Goal: Task Accomplishment & Management: Manage account settings

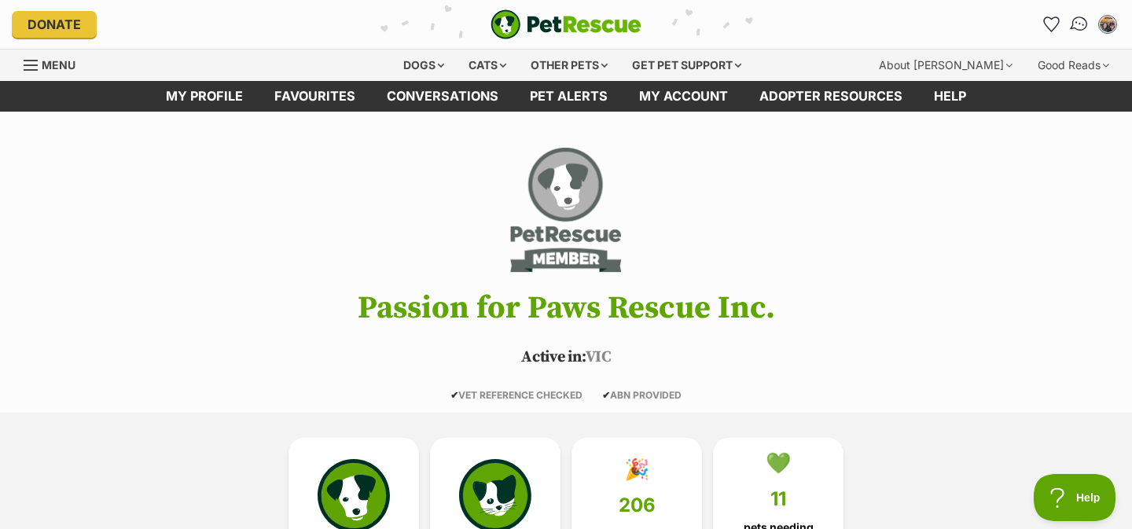
click at [1072, 28] on img "Conversations" at bounding box center [1079, 24] width 21 height 20
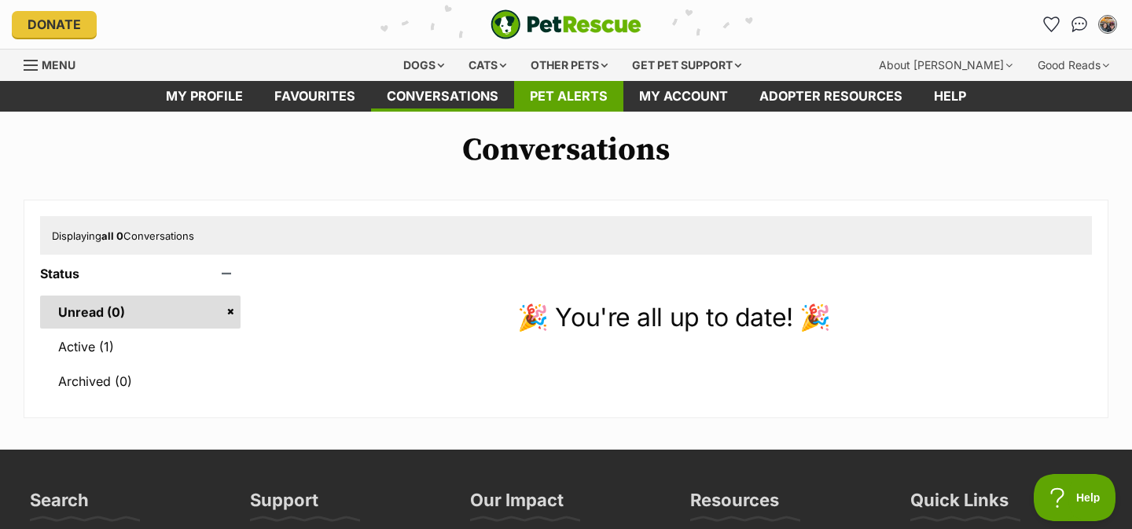
click at [565, 91] on link "Pet alerts" at bounding box center [568, 96] width 109 height 31
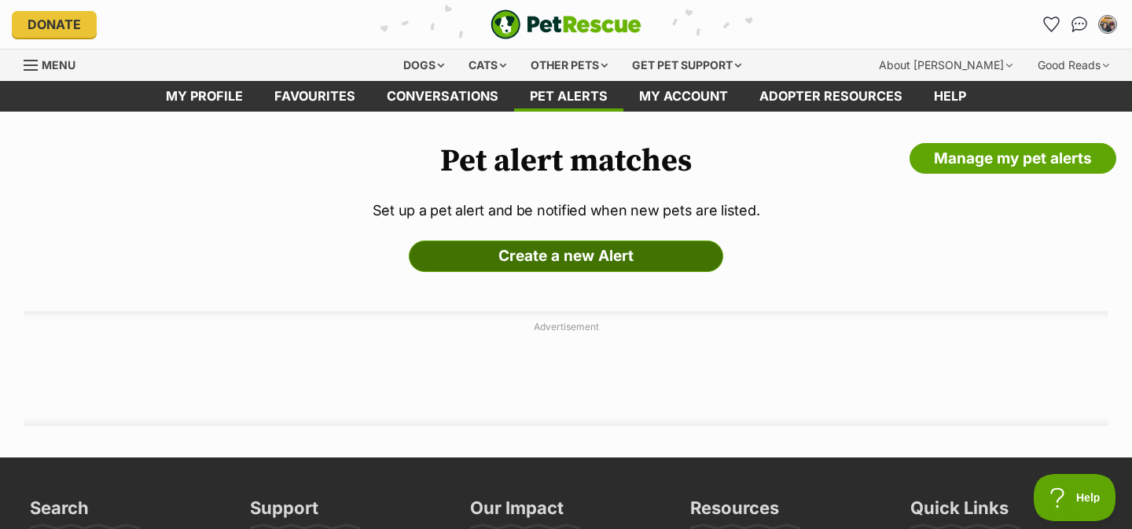
click at [526, 265] on link "Create a new Alert" at bounding box center [566, 256] width 315 height 31
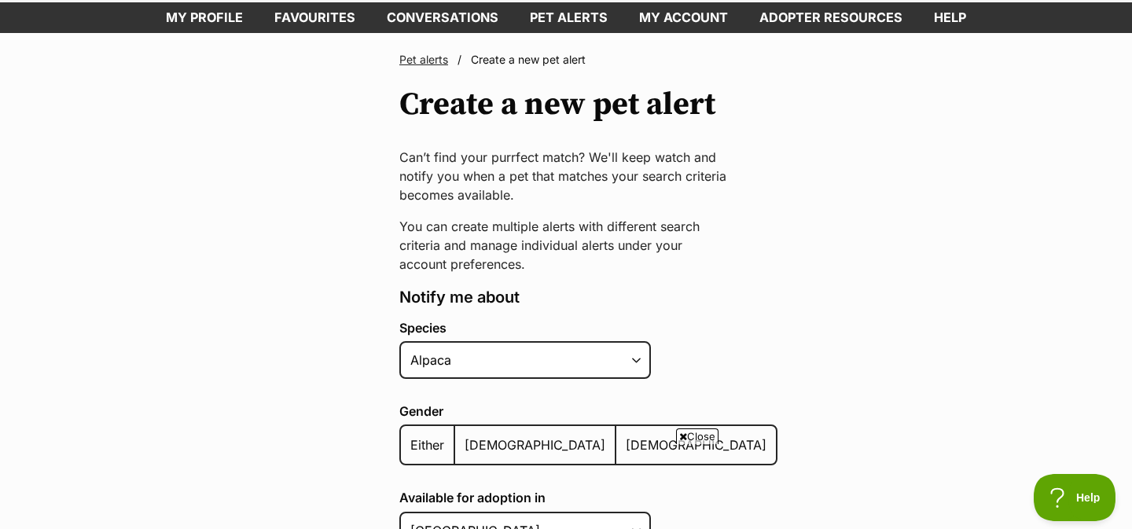
scroll to position [141, 0]
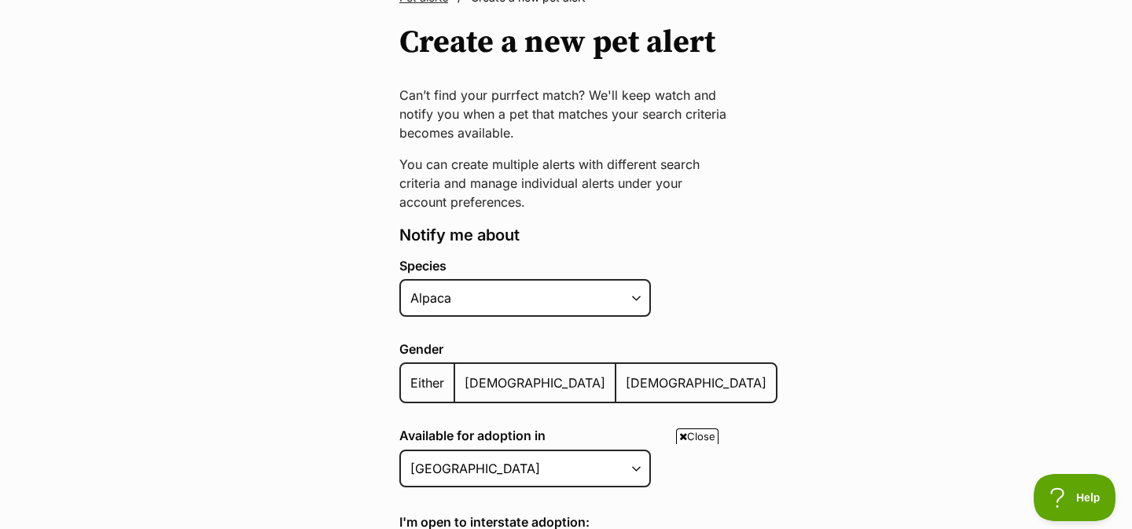
click at [429, 387] on span "Either" at bounding box center [427, 383] width 34 height 16
click at [410, 373] on input "Either" at bounding box center [410, 373] width 0 height 1
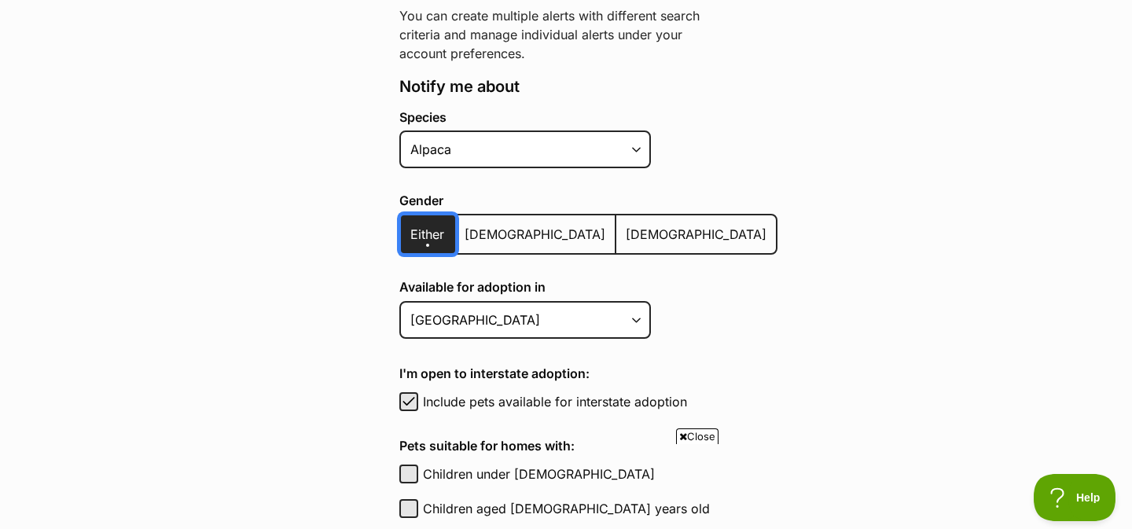
scroll to position [298, 0]
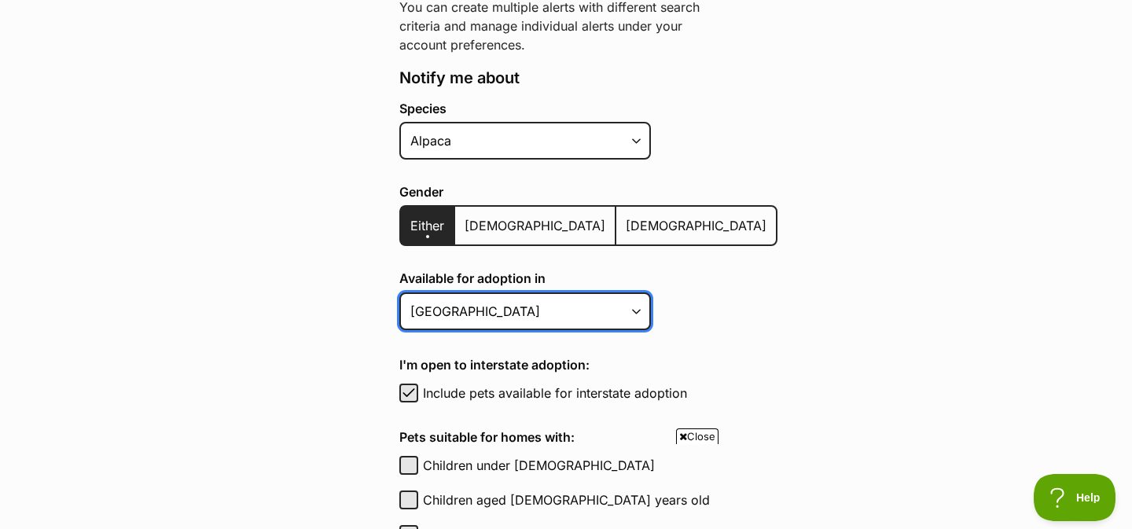
click at [448, 326] on select "Australian Capital Territory New South Wales Northern Territory Queensland Sout…" at bounding box center [525, 311] width 252 height 38
select select "2"
click at [399, 292] on select "Australian Capital Territory New South Wales Northern Territory Queensland Sout…" at bounding box center [525, 311] width 252 height 38
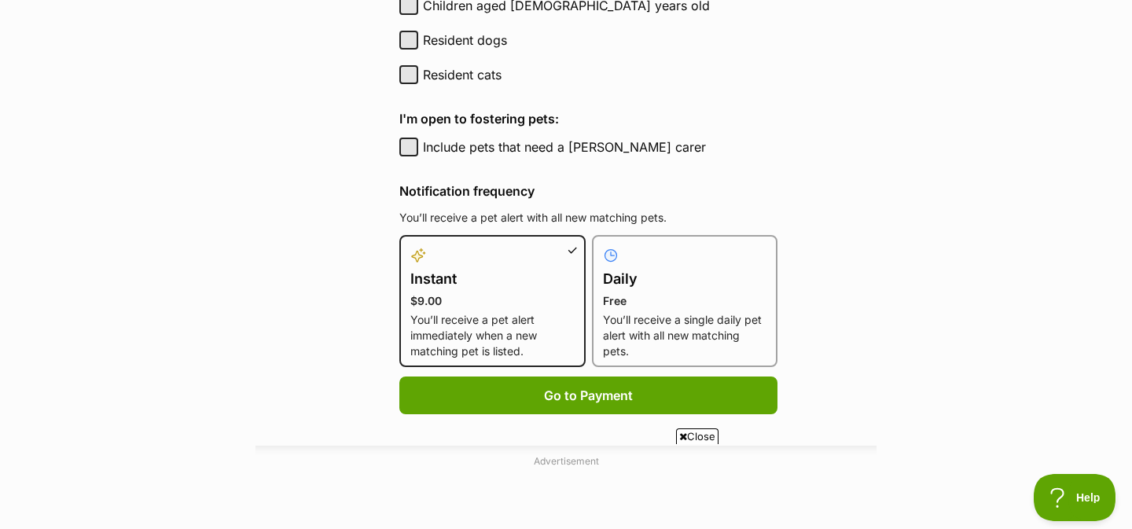
scroll to position [796, 0]
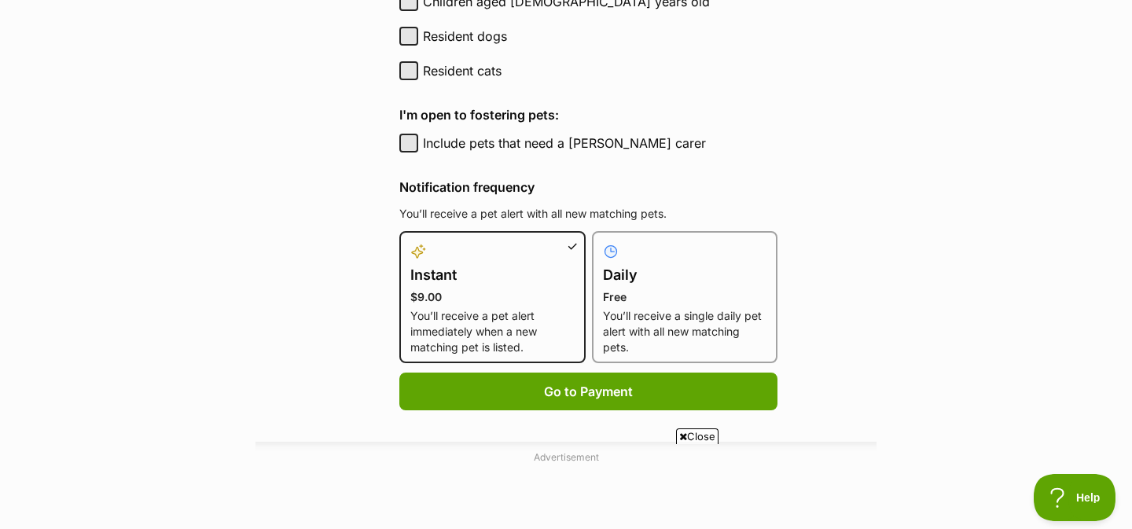
click at [627, 317] on p "You’ll receive a single daily pet alert with all new matching pets." at bounding box center [685, 331] width 164 height 47
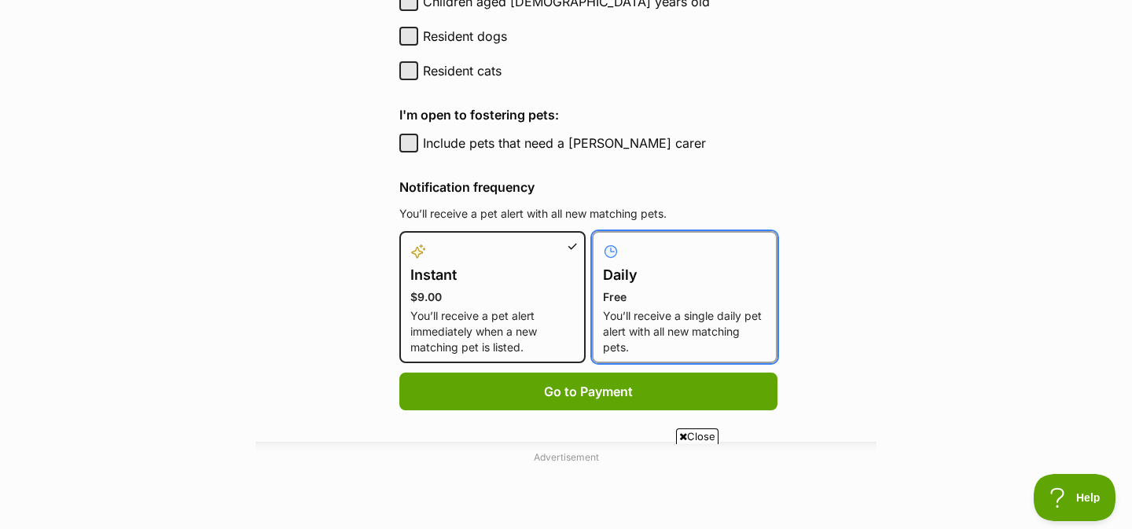
click at [602, 241] on input "Daily Free You’ll receive a single daily pet alert with all new matching pets." at bounding box center [601, 241] width 1 height 1
radio input "true"
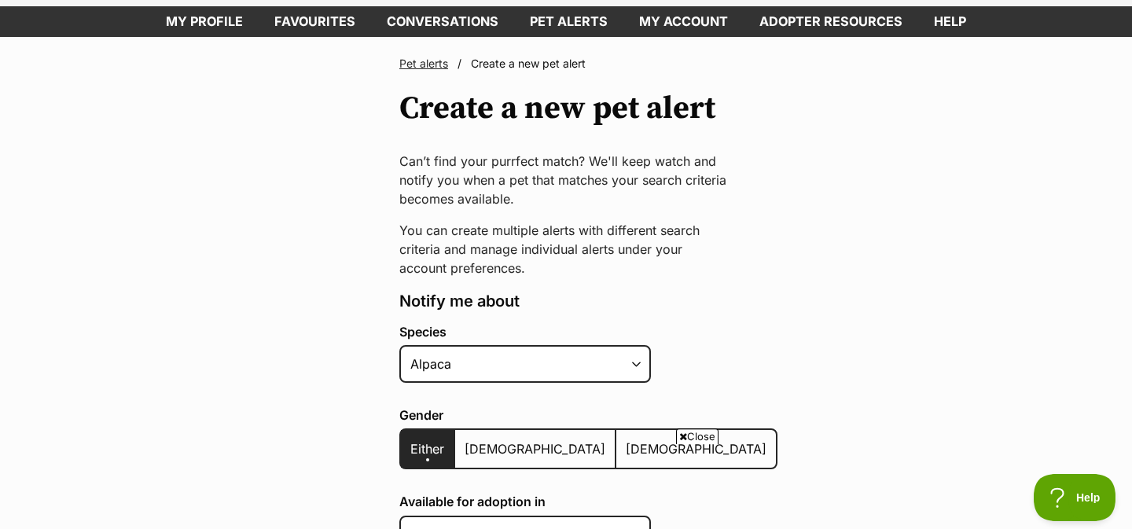
scroll to position [18, 0]
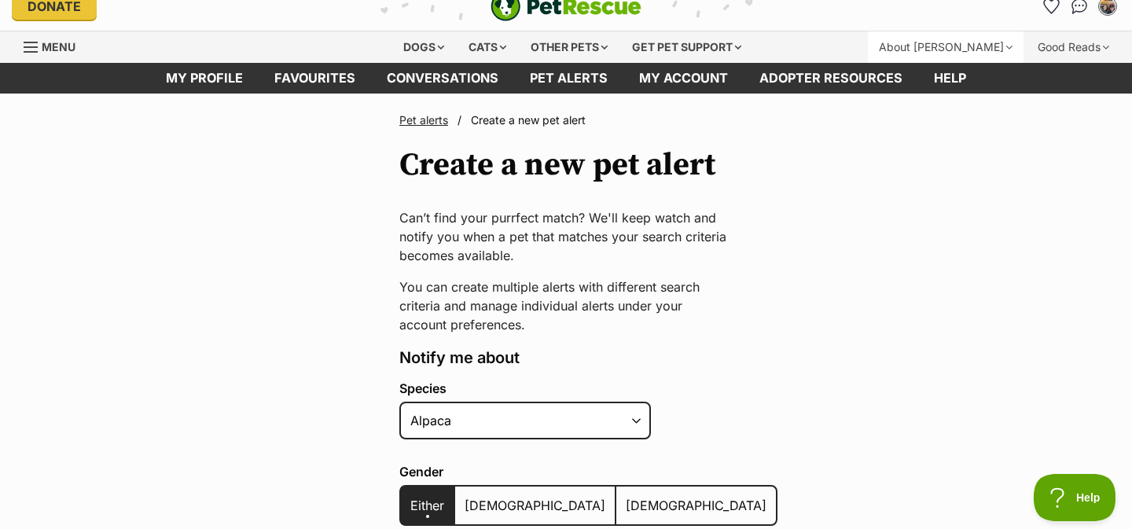
click at [984, 45] on div "About [PERSON_NAME]" at bounding box center [946, 46] width 156 height 31
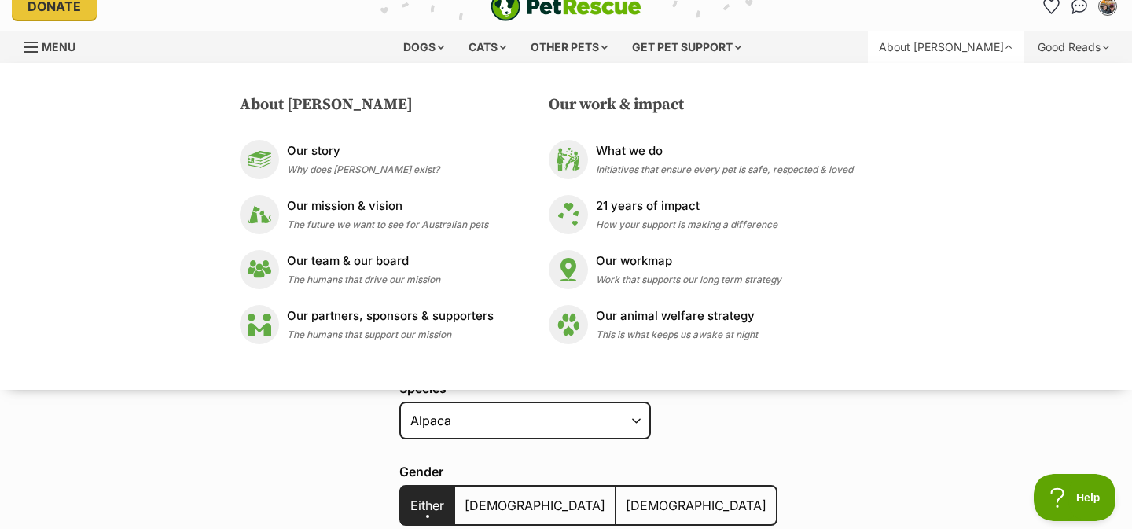
click at [978, 45] on div "About [PERSON_NAME]" at bounding box center [946, 46] width 156 height 31
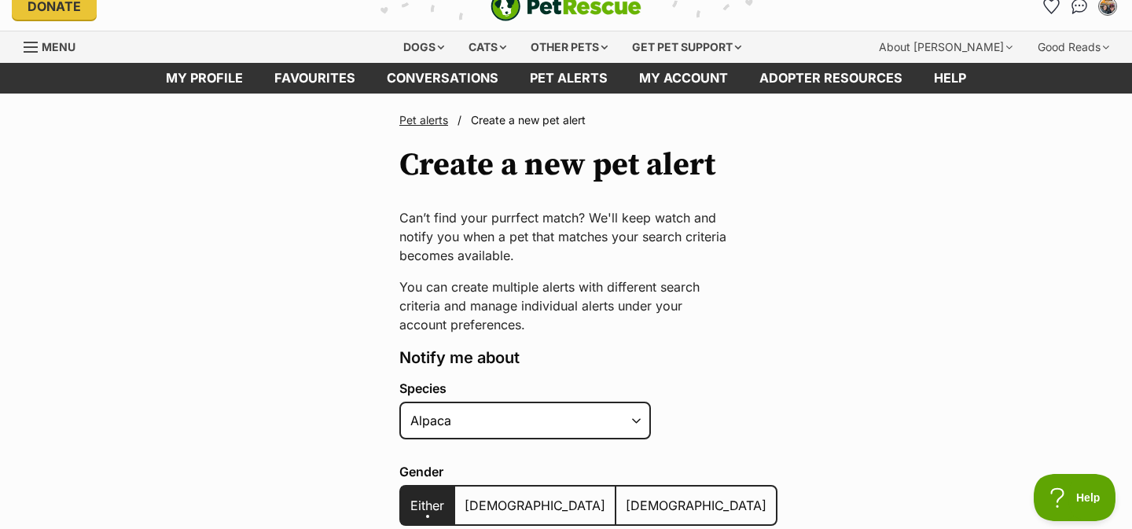
scroll to position [0, 0]
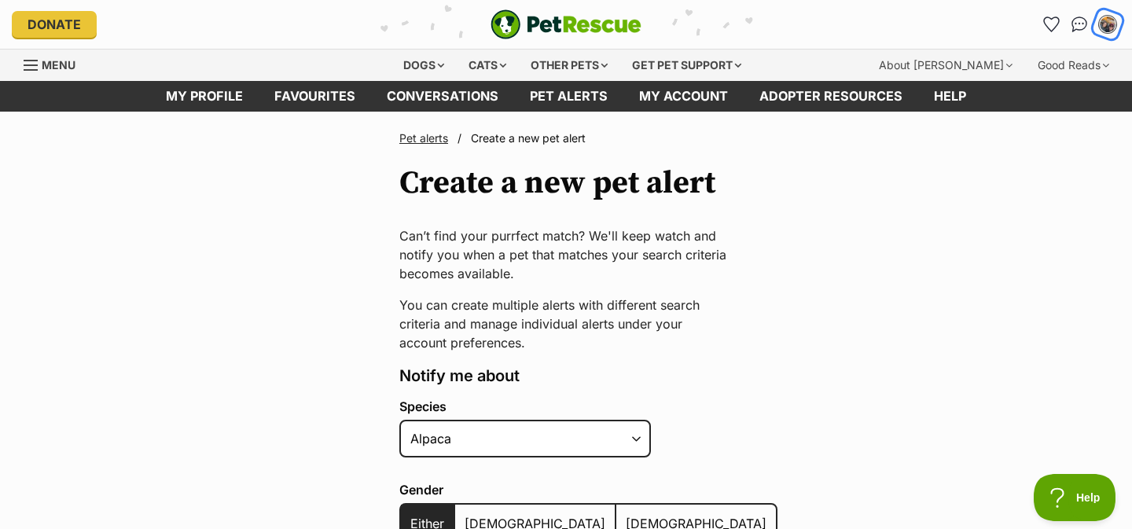
click at [1109, 18] on img "My account" at bounding box center [1108, 24] width 20 height 20
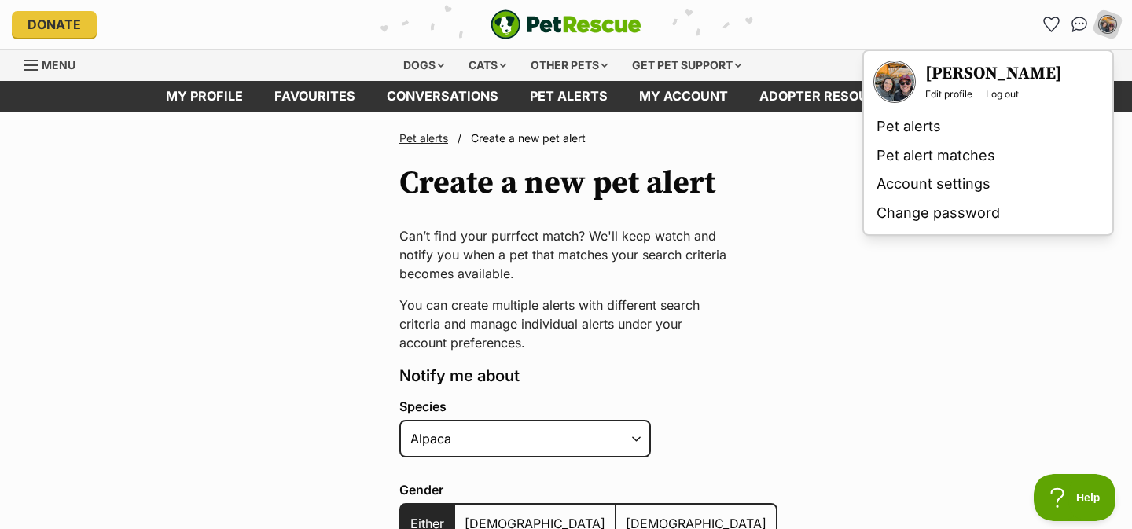
click at [898, 98] on img "Your profile" at bounding box center [894, 81] width 39 height 39
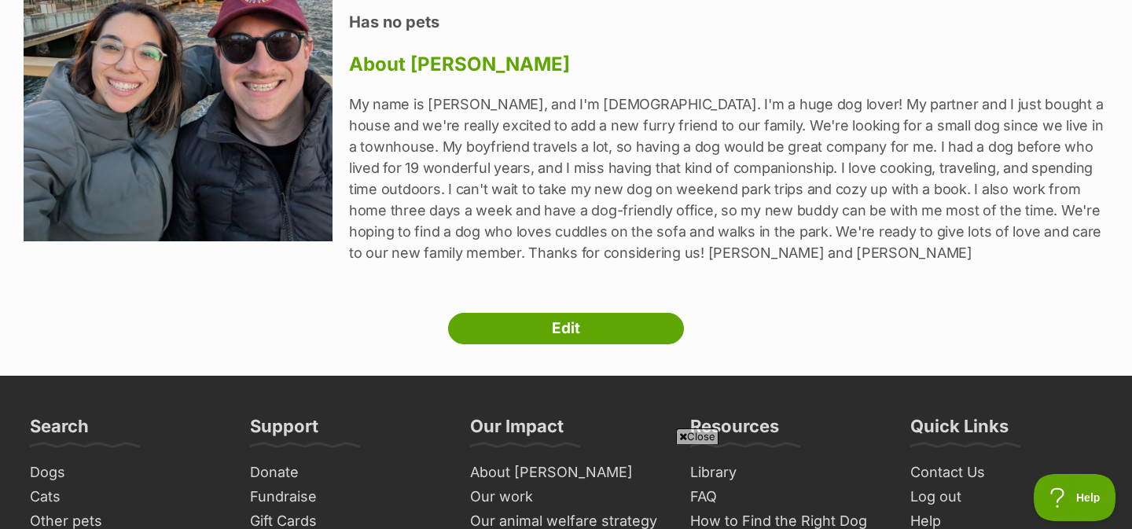
click at [857, 192] on p "My name is [PERSON_NAME], and I'm [DEMOGRAPHIC_DATA]. I'm a huge dog lover! My …" at bounding box center [729, 179] width 760 height 170
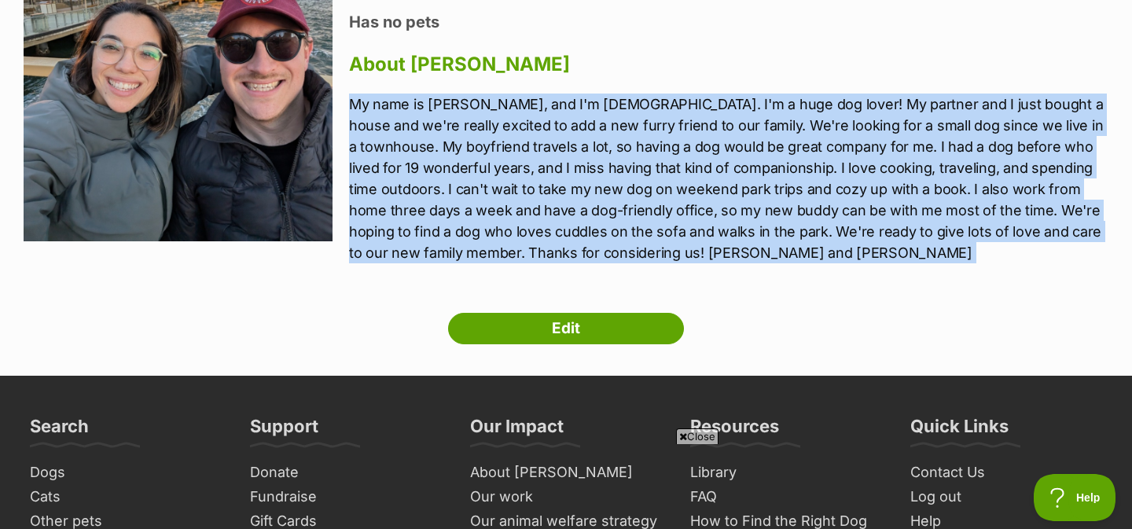
click at [857, 192] on p "My name is [PERSON_NAME], and I'm [DEMOGRAPHIC_DATA]. I'm a huge dog lover! My …" at bounding box center [729, 179] width 760 height 170
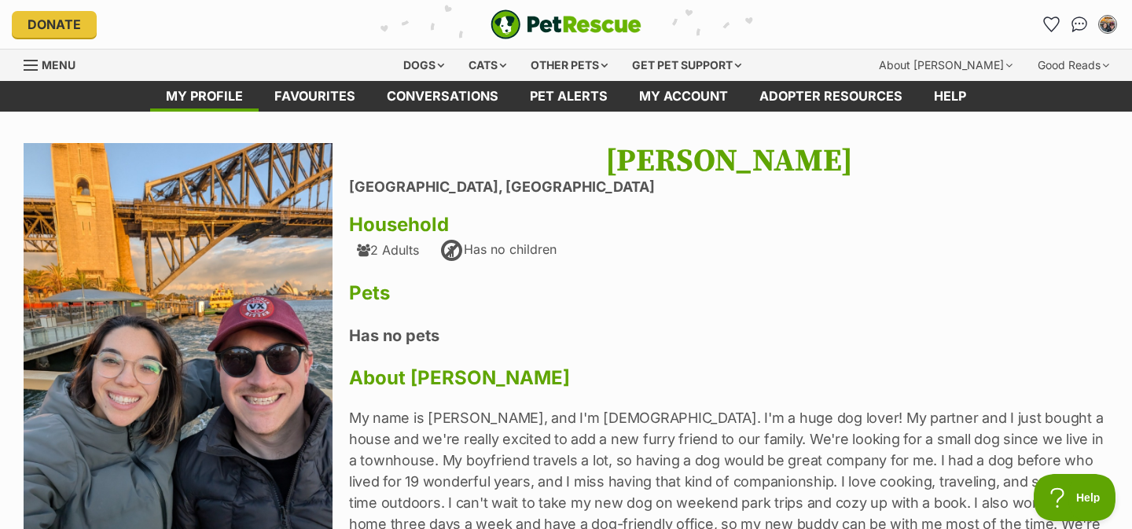
click at [605, 35] on img "PetRescue" at bounding box center [566, 24] width 151 height 30
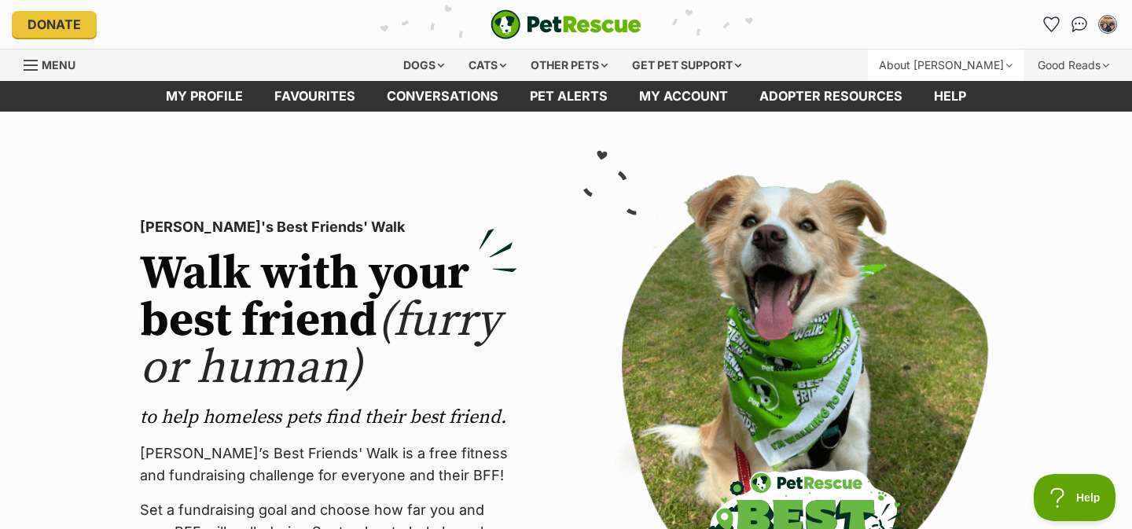
click at [977, 67] on div "About [PERSON_NAME]" at bounding box center [946, 65] width 156 height 31
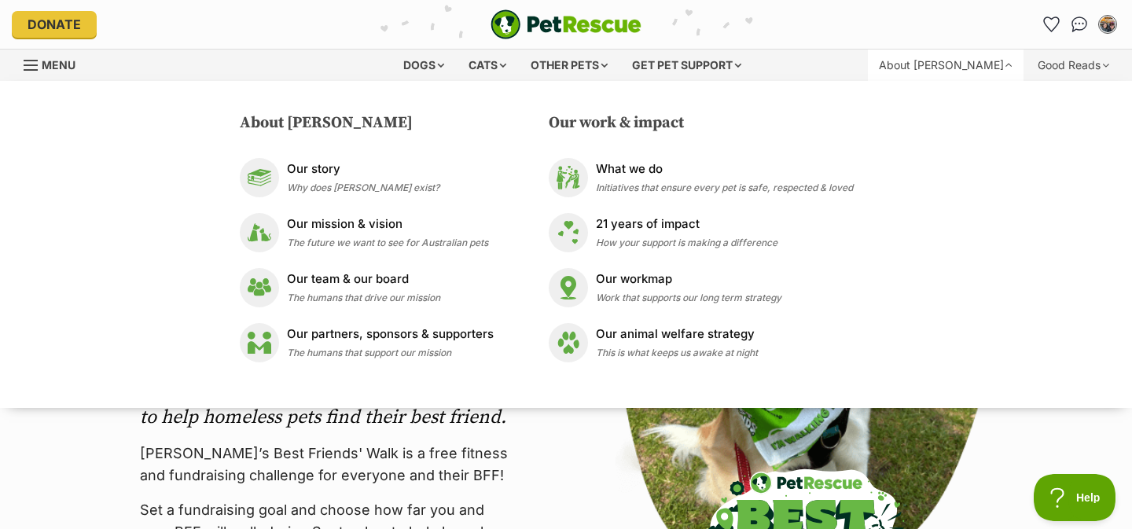
click at [977, 68] on div "About [PERSON_NAME]" at bounding box center [946, 65] width 156 height 31
